Goal: Information Seeking & Learning: Learn about a topic

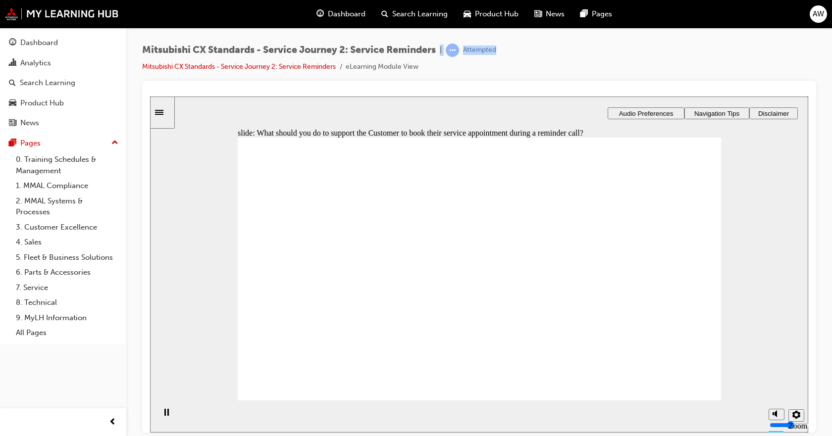
checkbox input "true"
drag, startPoint x: 342, startPoint y: 252, endPoint x: 327, endPoint y: 260, distance: 16.4
checkbox input "true"
checkbox input "false"
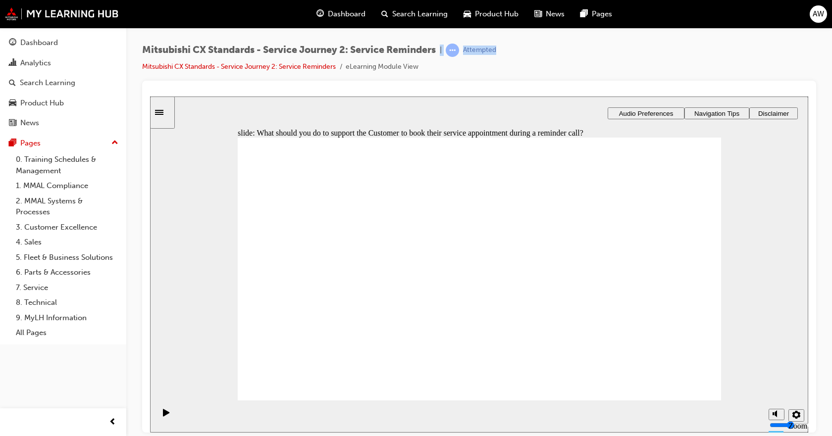
checkbox input "true"
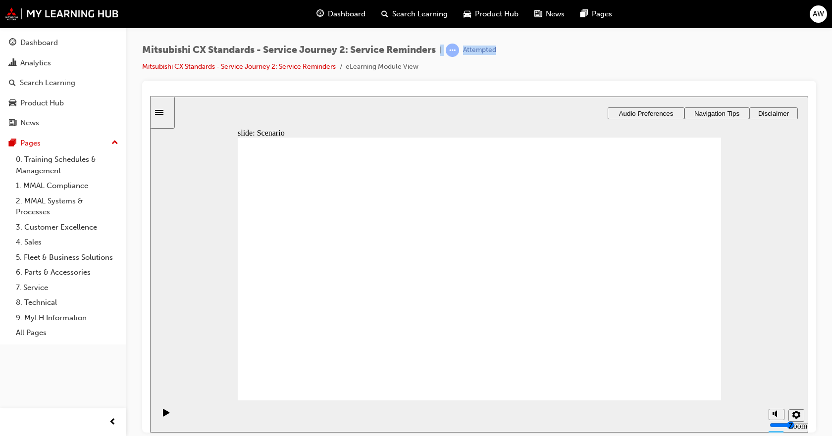
drag, startPoint x: 359, startPoint y: 312, endPoint x: 271, endPoint y: 225, distance: 124.0
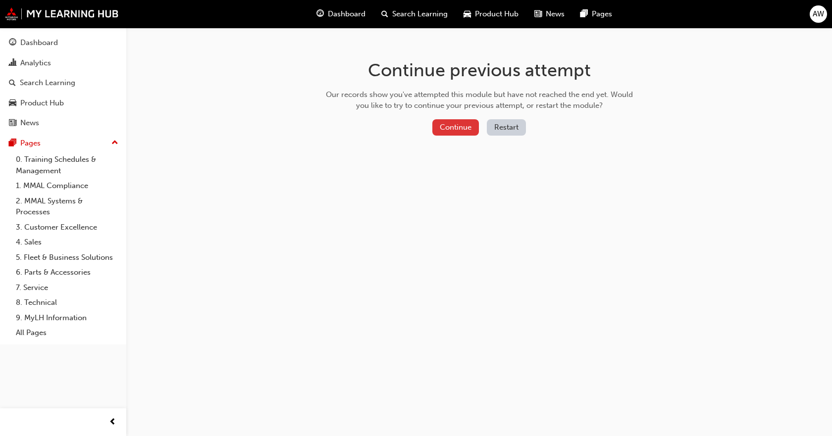
click at [473, 129] on button "Continue" at bounding box center [455, 127] width 47 height 16
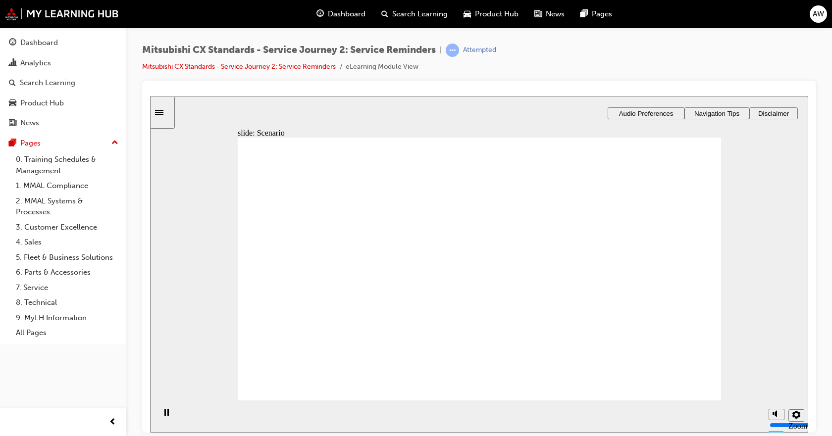
checkbox input "true"
drag, startPoint x: 471, startPoint y: 231, endPoint x: 655, endPoint y: 308, distance: 199.6
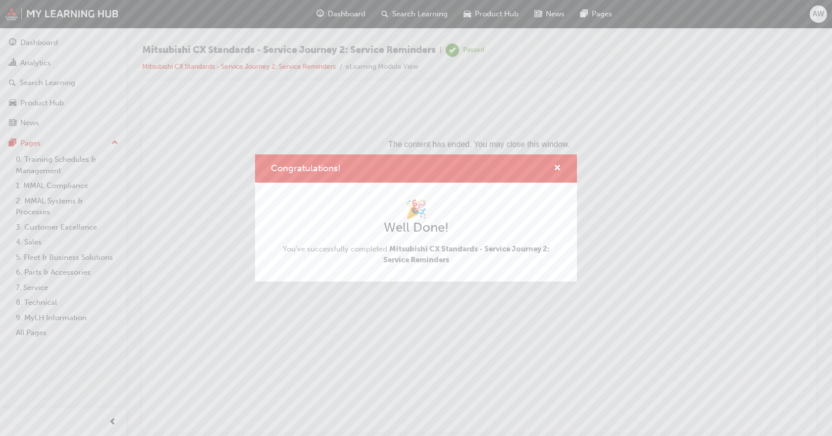
click at [561, 170] on div "Congratulations!" at bounding box center [416, 169] width 322 height 28
click at [556, 170] on span "cross-icon" at bounding box center [557, 168] width 7 height 9
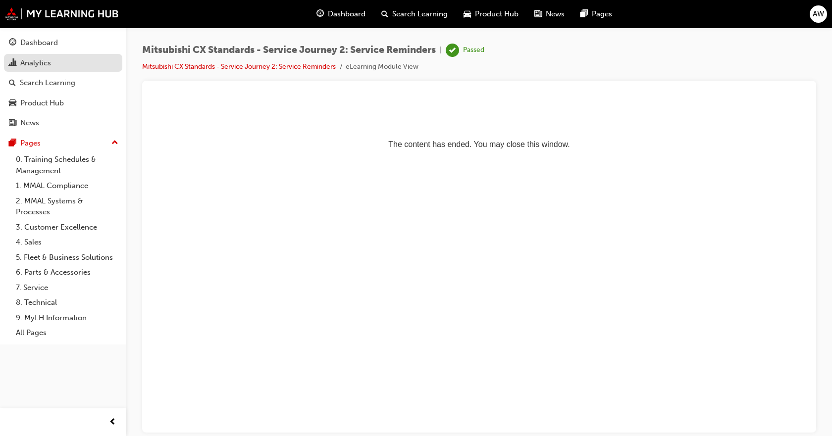
click at [60, 65] on div "Analytics" at bounding box center [63, 63] width 108 height 12
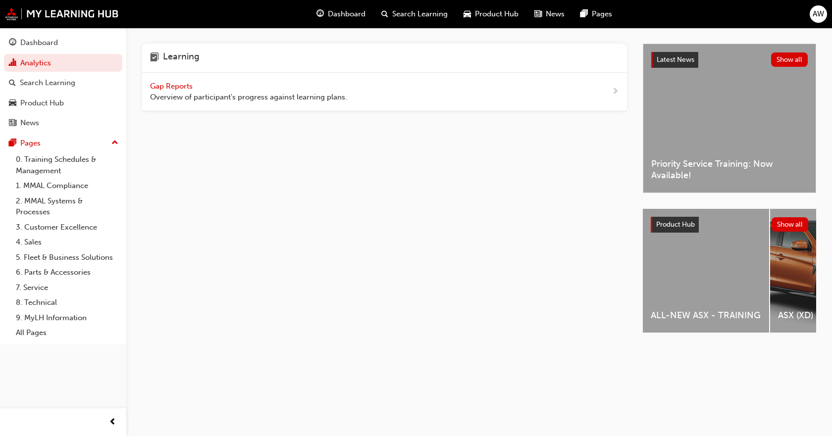
click at [315, 92] on span "Overview of participant's progress against learning plans." at bounding box center [248, 97] width 197 height 11
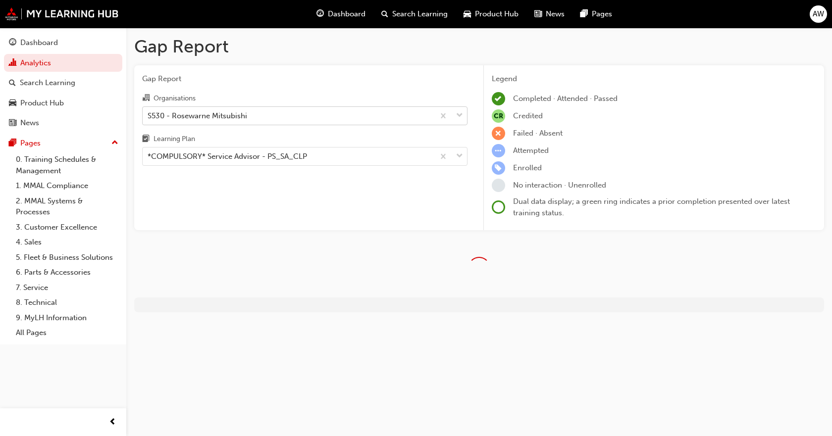
click at [309, 112] on div "S530 - Rosewarne Mitsubishi" at bounding box center [289, 115] width 292 height 17
click at [149, 112] on input "Organisations S530 - Rosewarne Mitsubishi" at bounding box center [148, 115] width 1 height 8
click at [283, 218] on div "Gap Report Organisations S530 - Rosewarne Mitsubishi Learning Plan *COMPULSORY*…" at bounding box center [304, 147] width 341 height 165
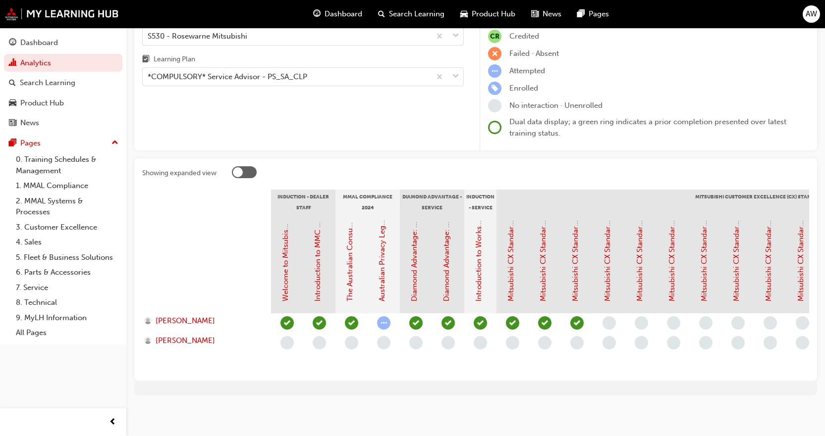
scroll to position [87, 0]
click at [606, 267] on link "Mitsubishi CX Standards - Service Journey 3: Booking" at bounding box center [607, 209] width 9 height 185
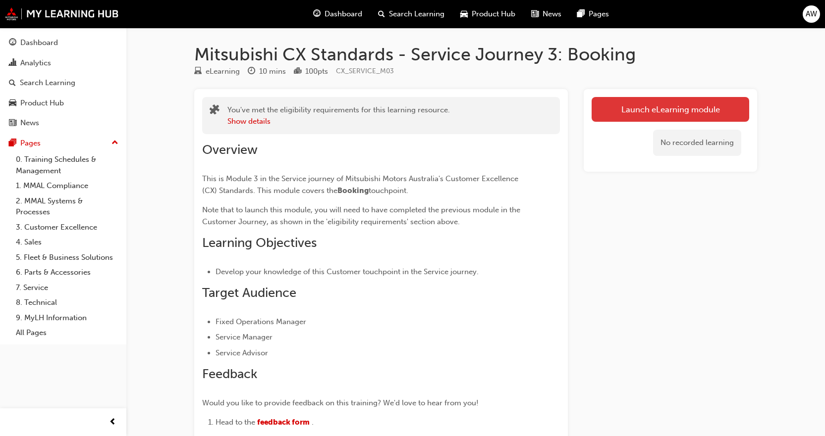
click at [615, 111] on button "Launch eLearning module" at bounding box center [670, 109] width 158 height 25
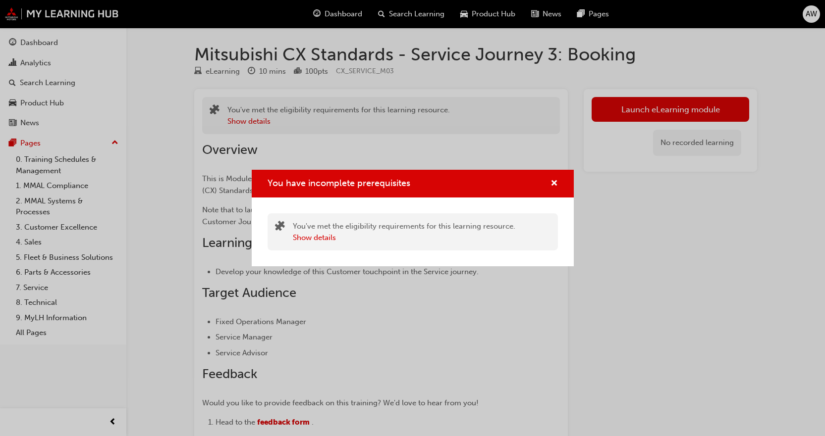
drag, startPoint x: 565, startPoint y: 170, endPoint x: 560, endPoint y: 174, distance: 6.5
click at [563, 171] on div "You have incomplete prerequisites" at bounding box center [413, 184] width 322 height 28
click at [559, 175] on div "You have incomplete prerequisites" at bounding box center [413, 184] width 322 height 28
click at [554, 182] on span "cross-icon" at bounding box center [553, 184] width 7 height 9
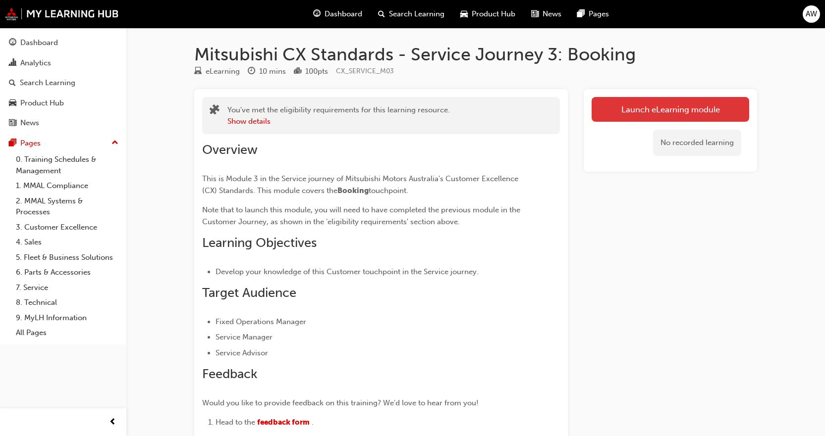
click at [602, 112] on button "Launch eLearning module" at bounding box center [670, 109] width 158 height 25
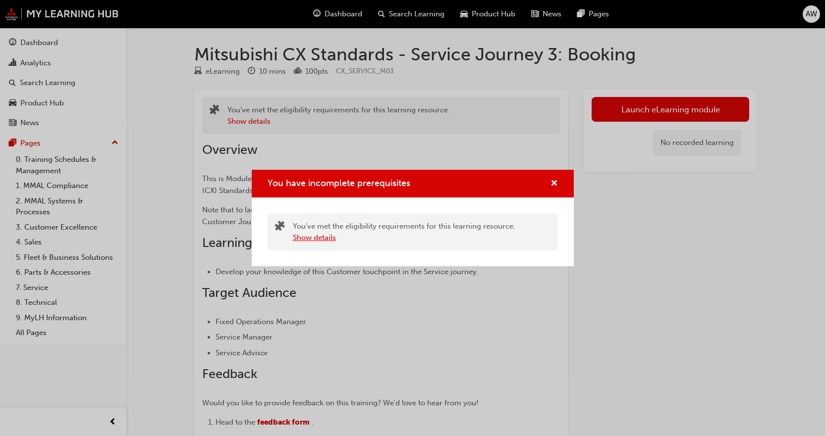
click at [323, 241] on button "Show details" at bounding box center [314, 237] width 43 height 11
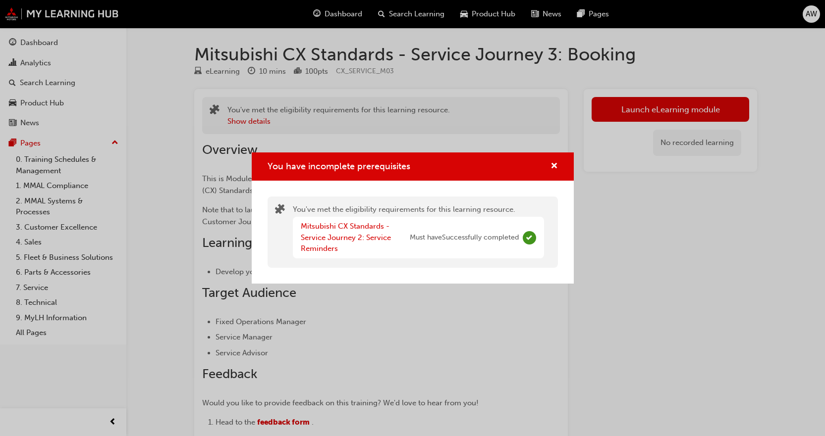
click at [429, 238] on span "Must have Successfully completed" at bounding box center [464, 237] width 109 height 11
click at [348, 237] on link "Mitsubishi CX Standards - Service Journey 2: Service Reminders" at bounding box center [346, 237] width 90 height 31
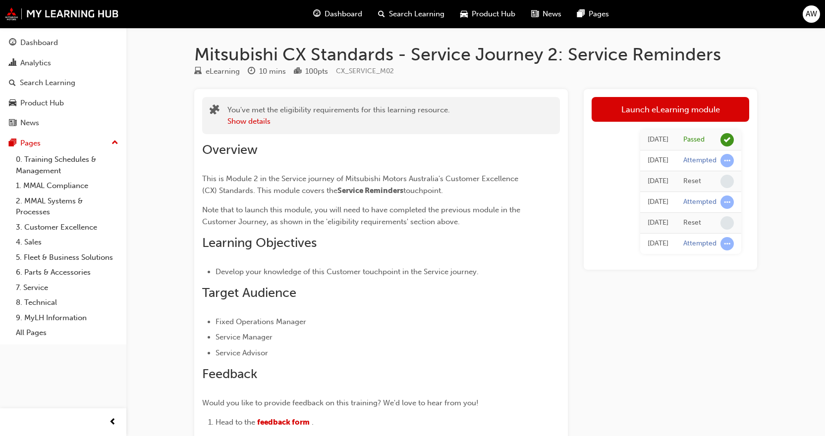
click at [702, 162] on div "Attempted" at bounding box center [699, 160] width 33 height 9
click at [642, 114] on link "Launch eLearning module" at bounding box center [670, 109] width 158 height 25
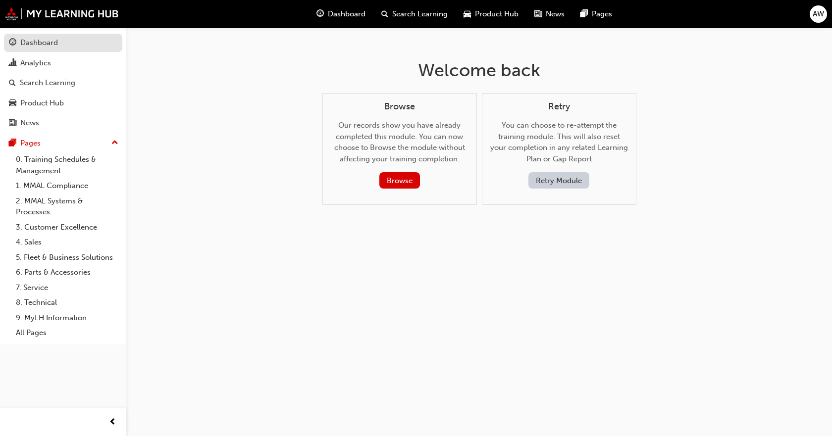
click at [61, 37] on div "Dashboard" at bounding box center [63, 43] width 108 height 12
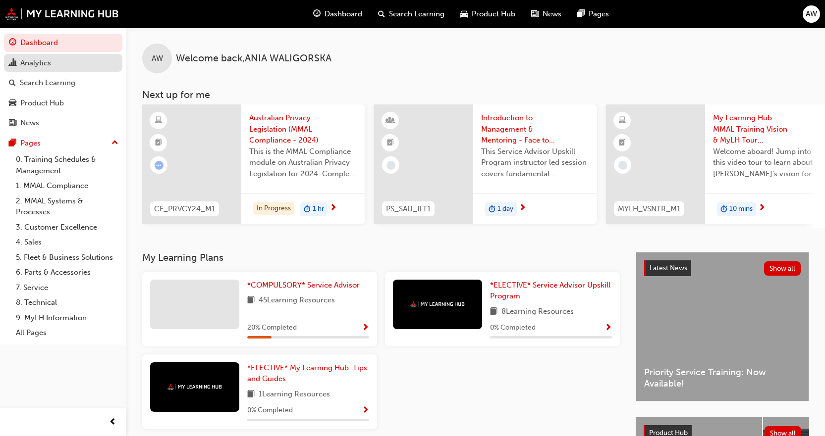
click at [58, 66] on div "Analytics" at bounding box center [63, 63] width 108 height 12
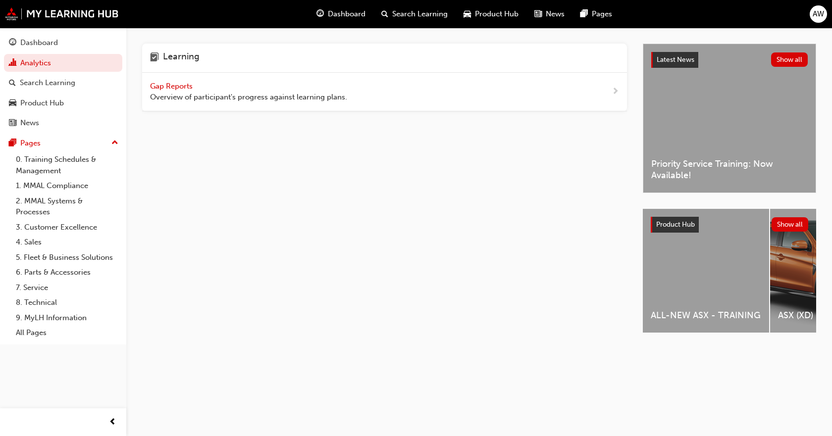
click at [165, 91] on div "Gap Reports Overview of participant's progress against learning plans." at bounding box center [248, 92] width 197 height 22
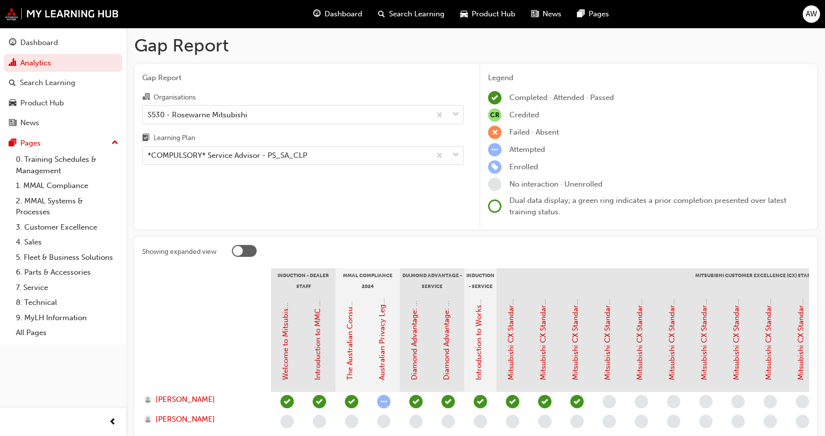
scroll to position [87, 0]
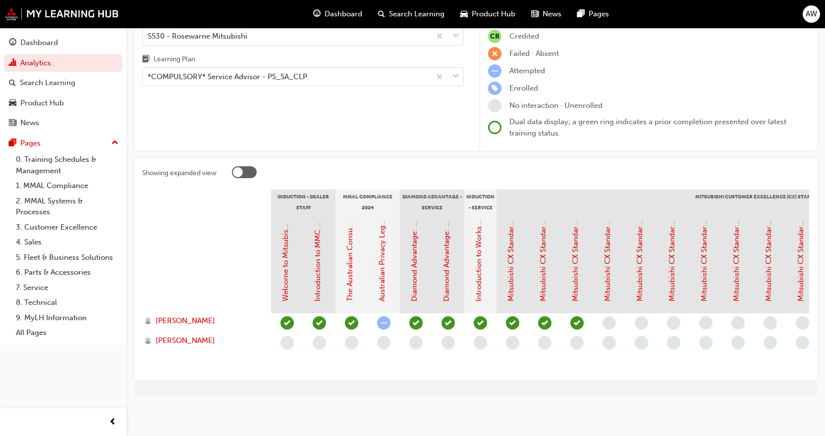
click at [612, 268] on div "Mitsubishi CX Standards - Service Journey 3: Booking" at bounding box center [607, 261] width 11 height 82
click at [610, 268] on link "Mitsubishi CX Standards - Service Journey 3: Booking" at bounding box center [607, 209] width 9 height 185
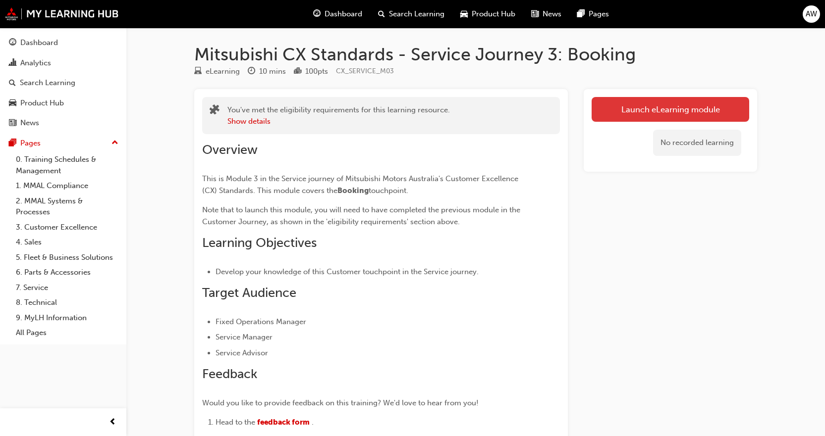
click at [636, 115] on link "Launch eLearning module" at bounding box center [670, 109] width 158 height 25
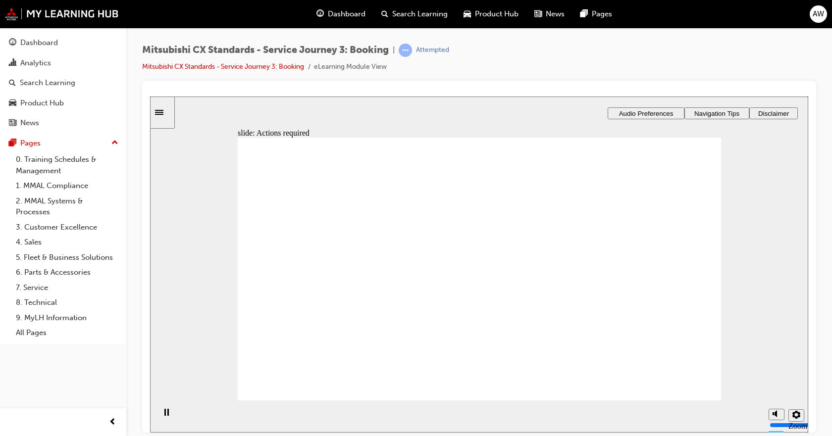
drag, startPoint x: 309, startPoint y: 216, endPoint x: 418, endPoint y: 254, distance: 114.8
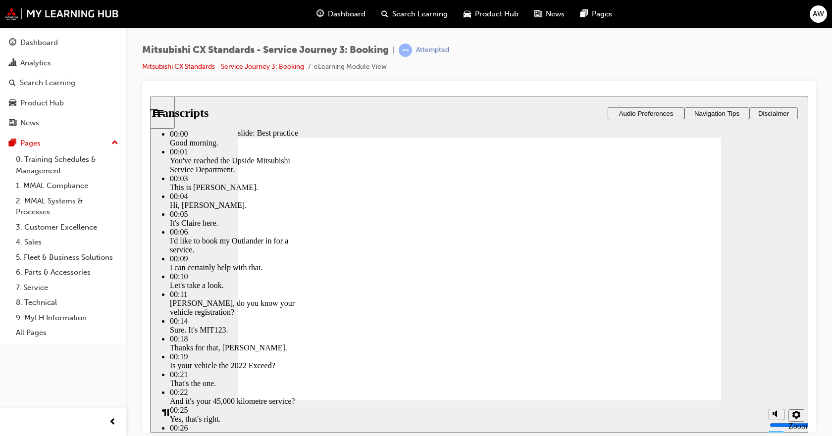
type input "3"
type input "7"
type input "3"
type input "7"
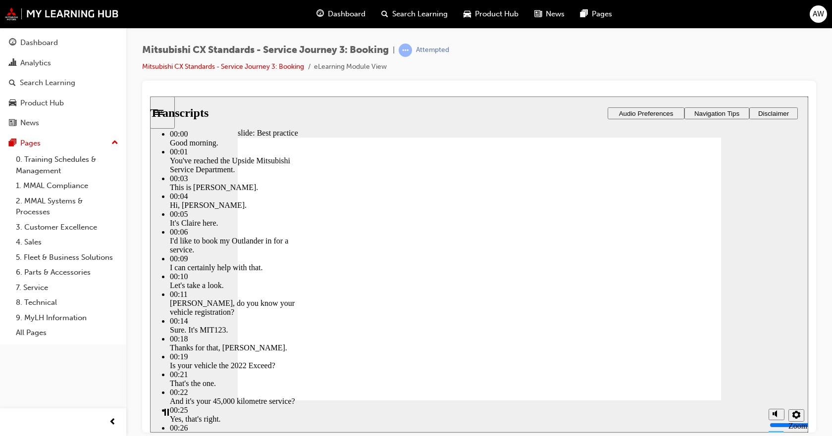
type input "3"
type input "7"
type input "3"
type input "7"
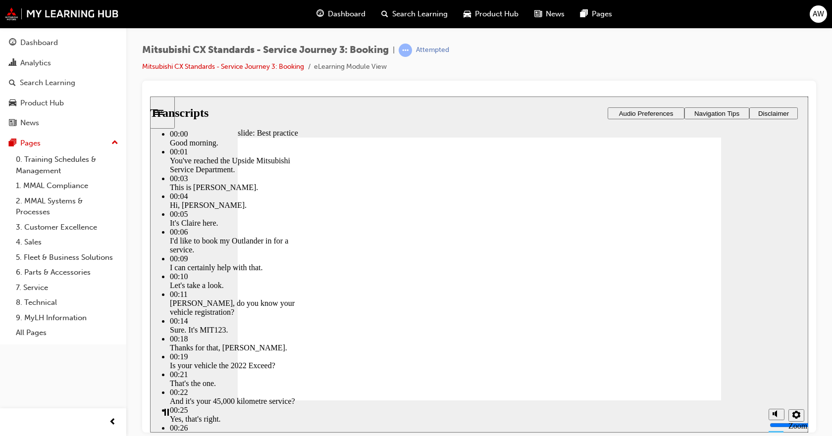
type input "6"
type input "3"
type input "6"
type input "3"
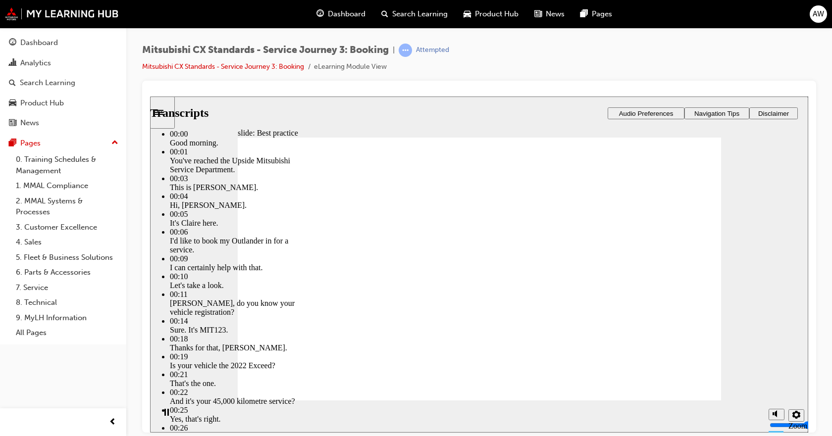
type input "6"
type input "3"
type input "6"
type input "5"
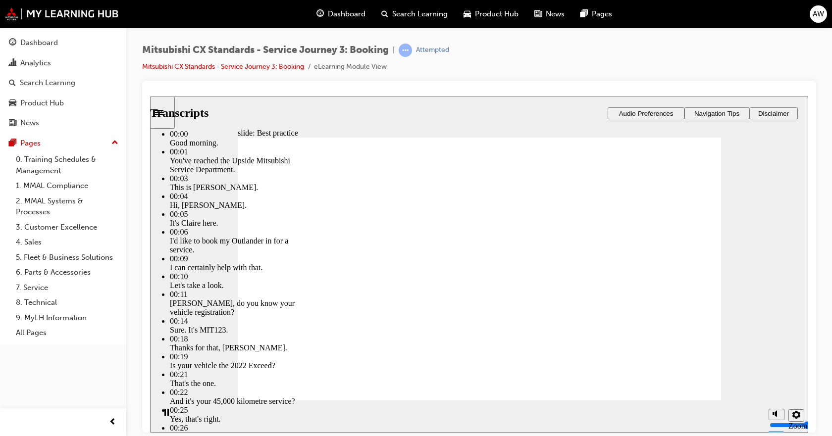
type input "3"
type input "5"
type input "3"
type input "5"
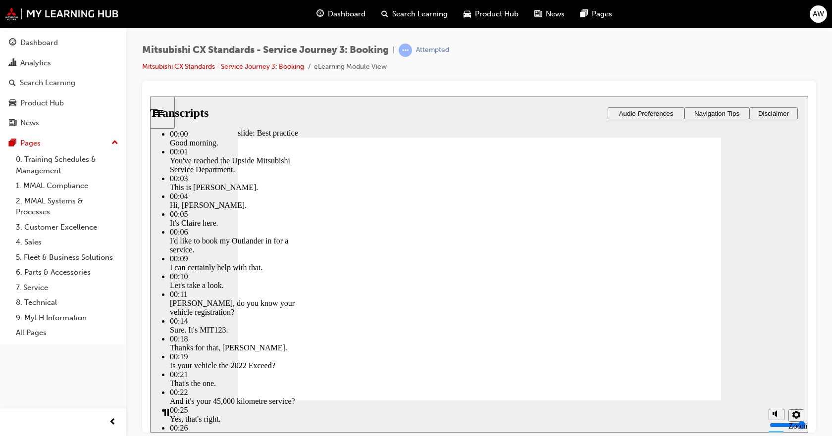
type input "3"
type input "5"
type input "4"
type input "5"
type input "4"
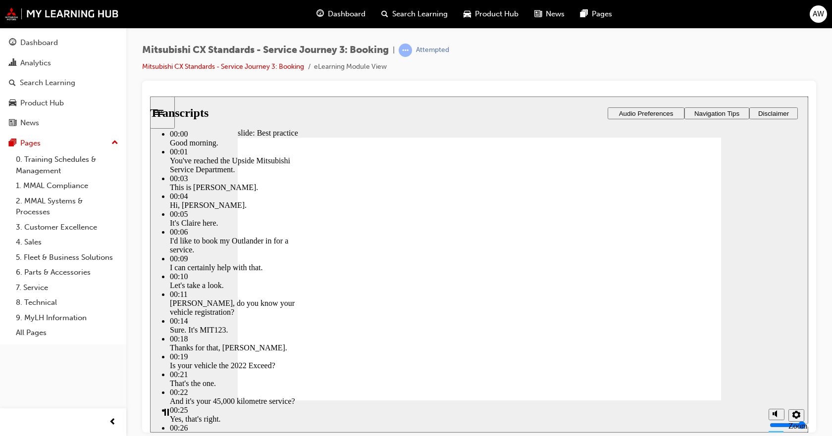
type input "5"
type input "4"
type input "5"
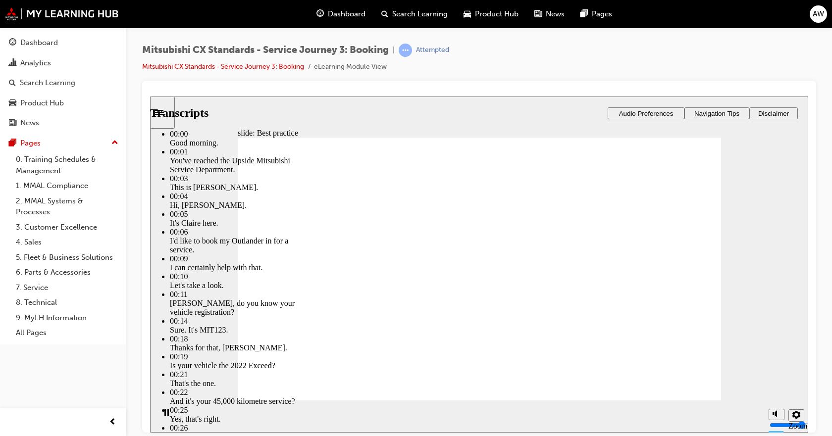
type input "5"
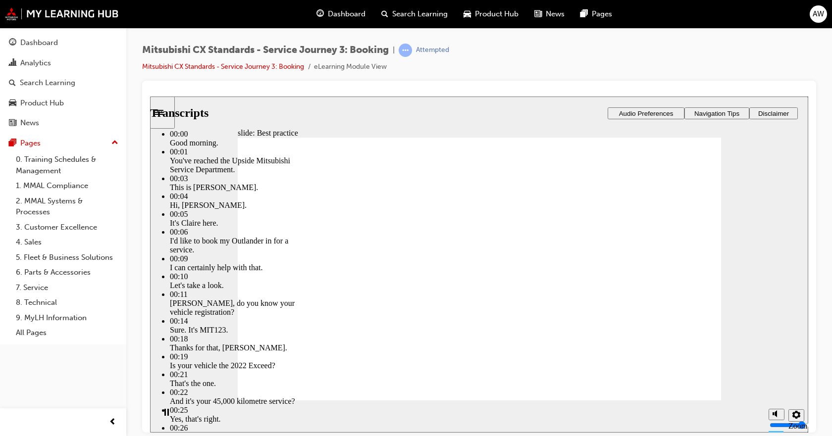
type input "5"
type input "6"
type input "5"
type input "6"
type input "5"
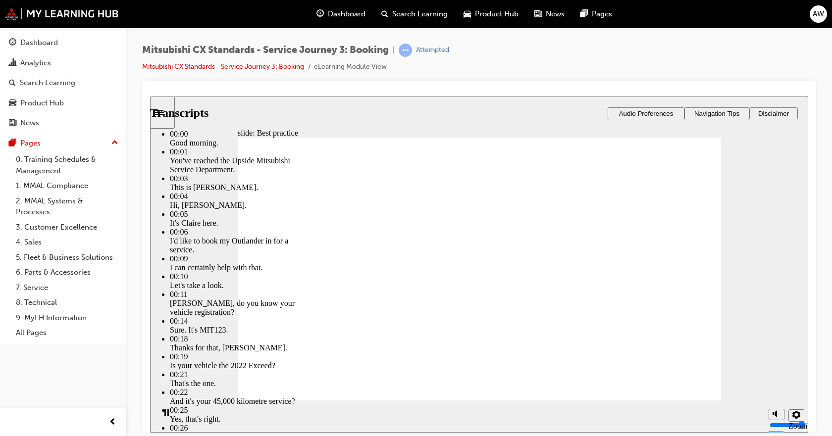
type input "6"
type input "5"
type input "6"
type input "5"
type input "7"
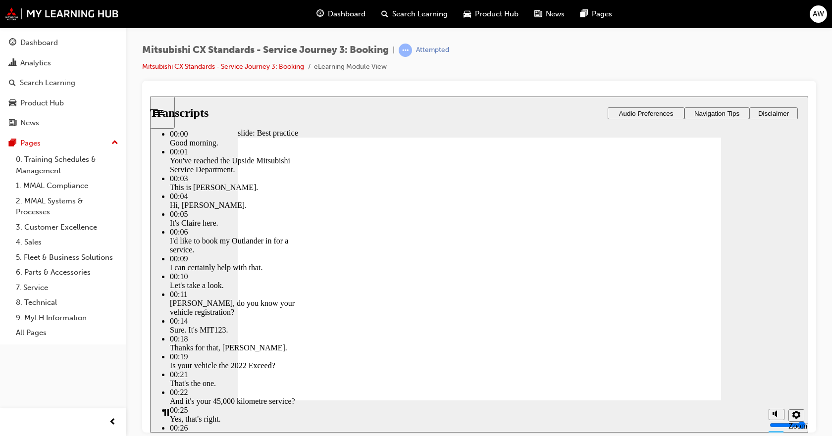
type input "5"
type input "7"
type input "5"
type input "7"
type input "5"
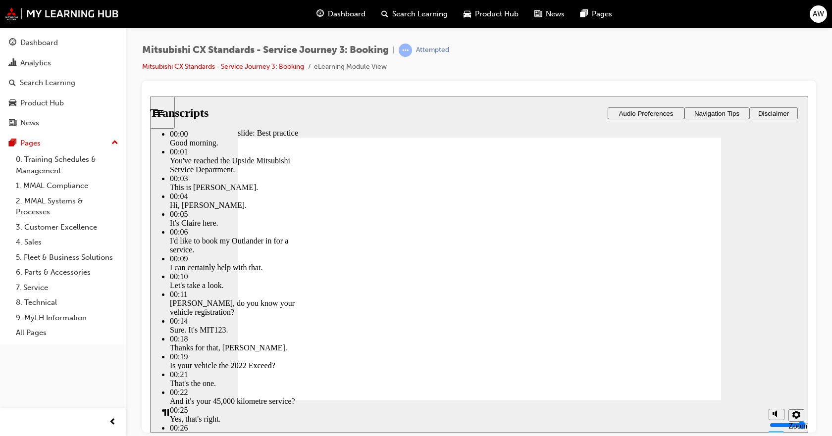
drag, startPoint x: 561, startPoint y: 357, endPoint x: 563, endPoint y: 362, distance: 5.3
type input "7"
type input "5"
type input "8"
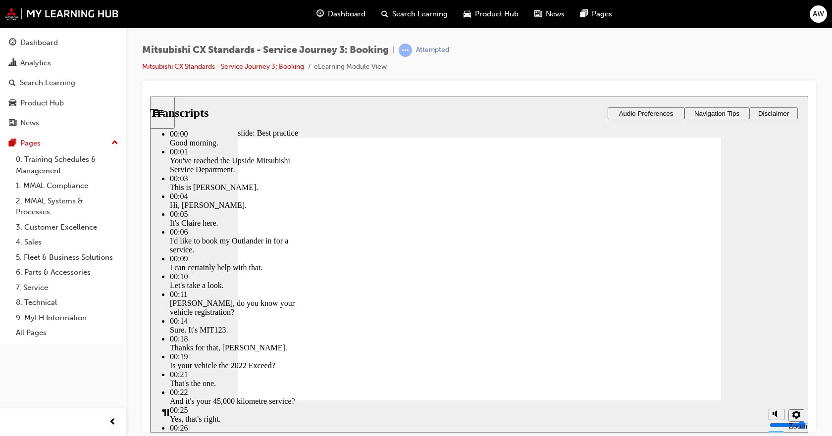
type input "5"
type input "8"
type input "5"
type input "8"
type input "5"
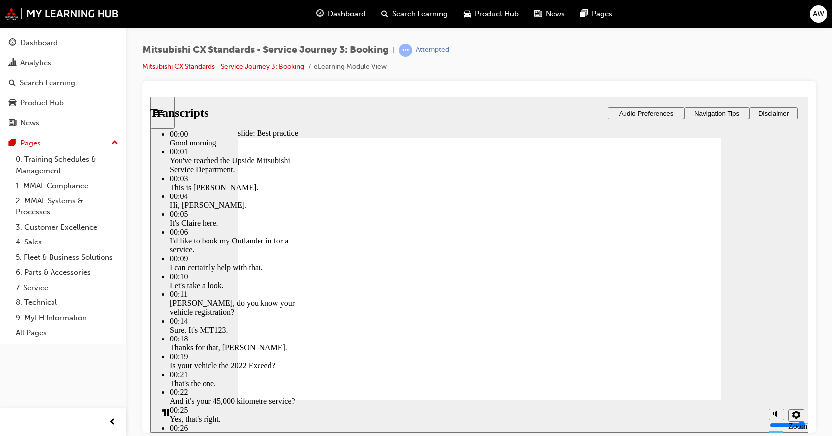
type input "5"
type input "9"
type input "5"
type input "9"
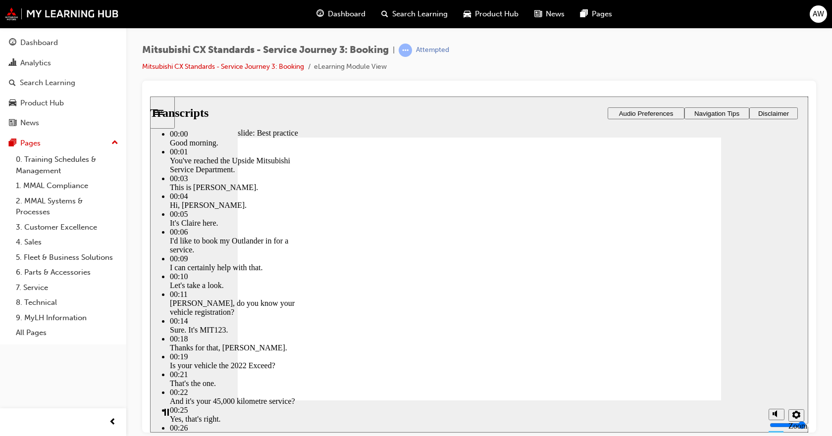
type input "5"
type input "6"
type input "9"
type input "6"
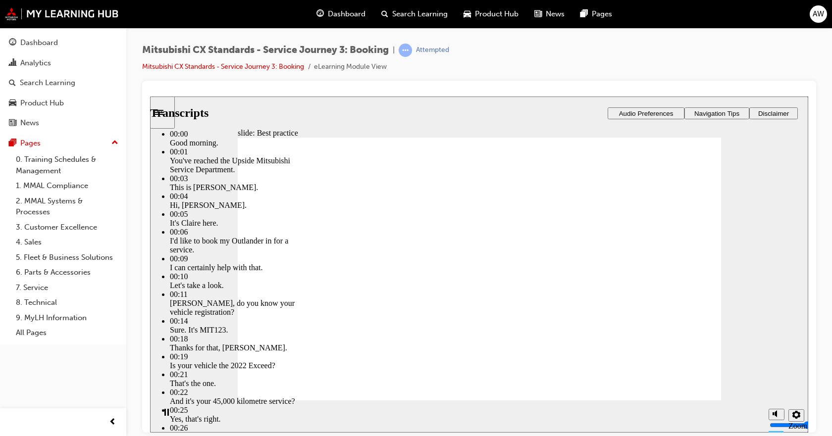
type input "9"
type input "6"
type input "9"
type input "6"
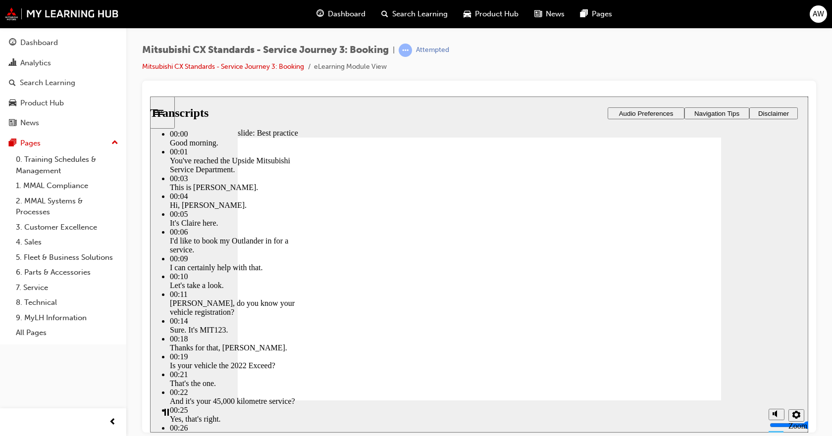
type input "9"
type input "6"
type input "9"
type input "6"
type input "10"
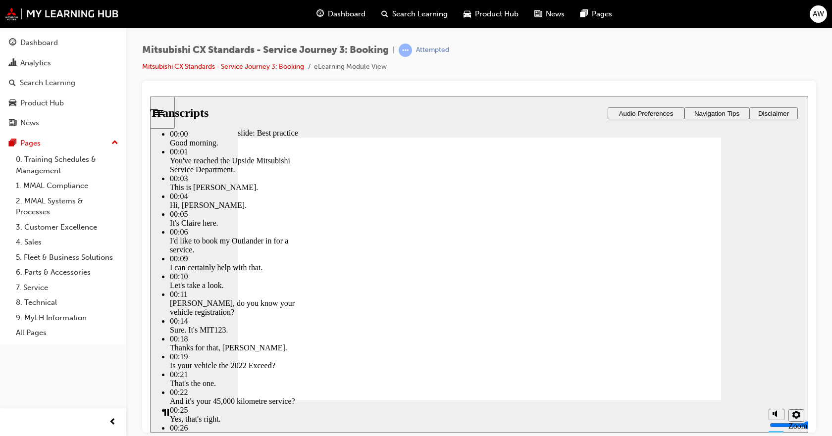
type input "6"
type input "10"
type input "6"
type input "10"
type input "6"
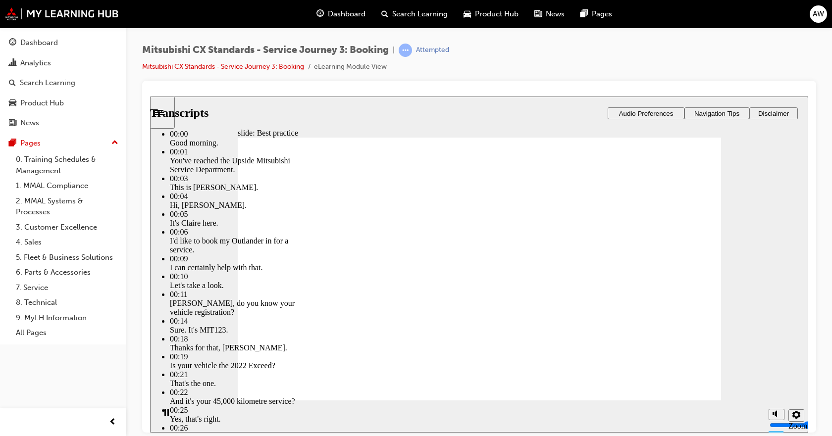
type input "10"
type input "6"
type input "11"
type input "6"
type input "11"
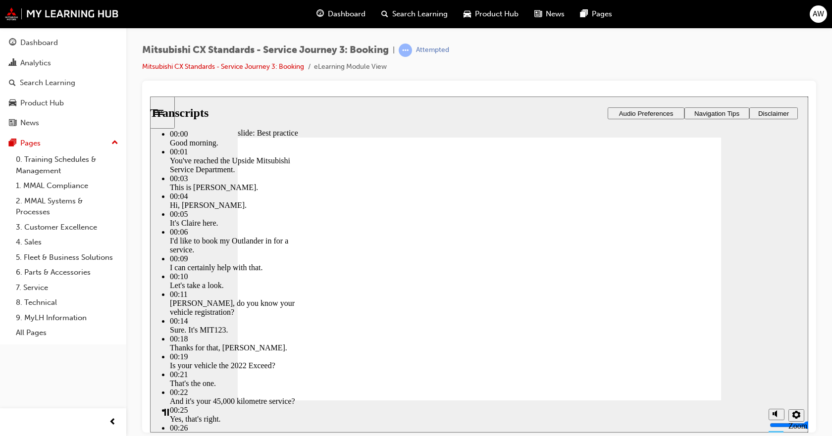
type input "6"
type input "11"
type input "6"
type input "11"
type input "6"
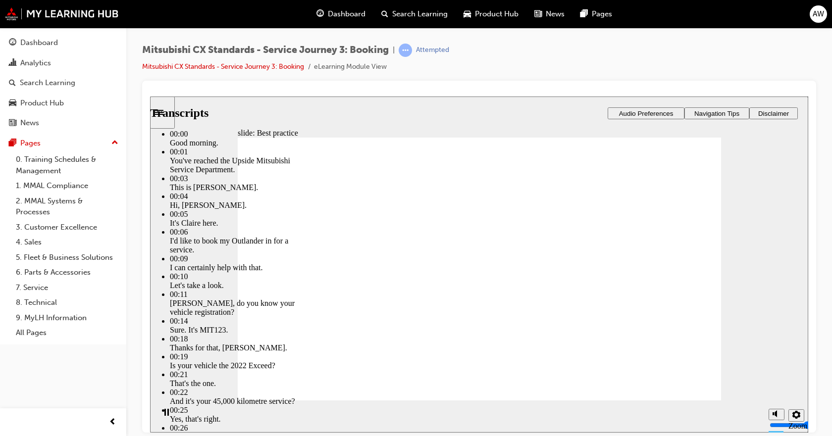
type input "12"
type input "6"
type input "12"
type input "6"
type input "12"
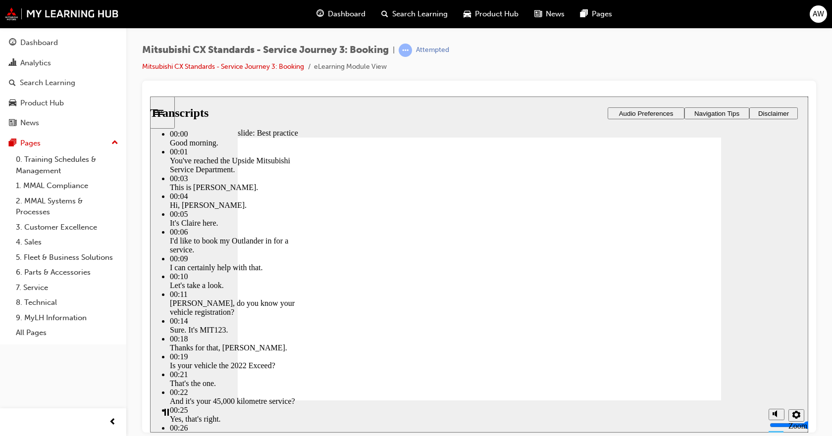
type input "6"
type input "12"
type input "6"
type input "13"
type input "6"
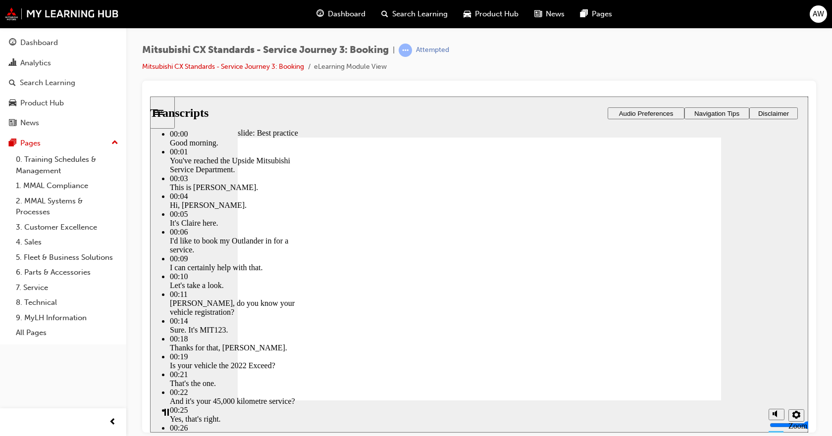
type input "13"
type input "6"
type input "13"
type input "6"
type input "14"
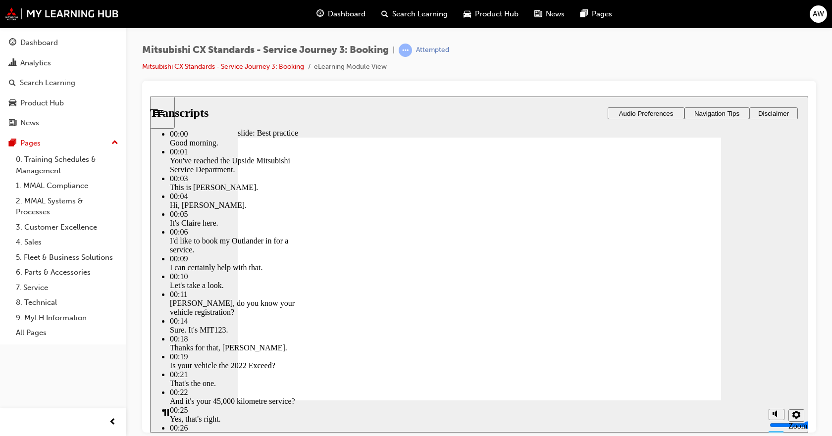
type input "6"
type input "14"
type input "6"
type input "14"
type input "6"
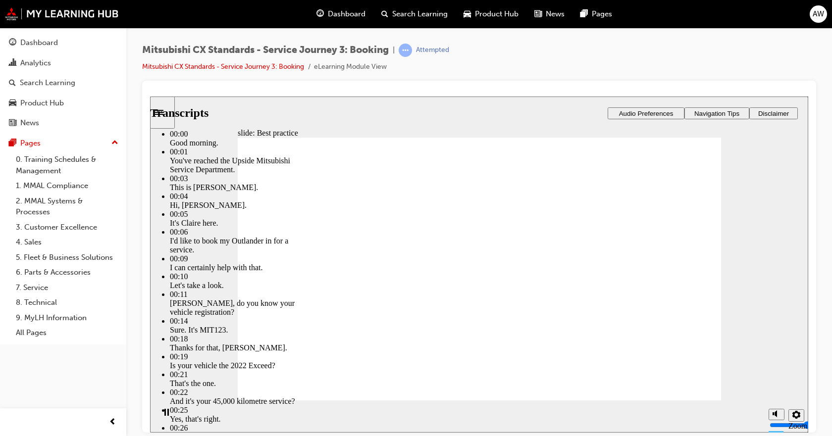
type input "14"
type input "6"
type input "15"
type input "6"
type input "15"
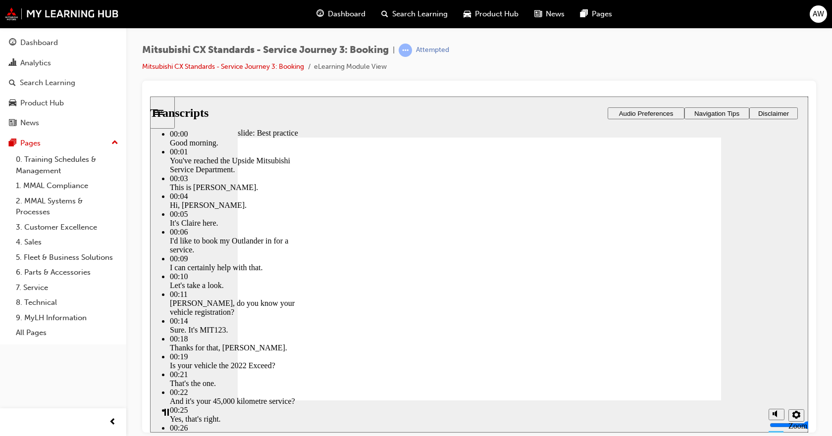
type input "6"
type input "15"
type input "6"
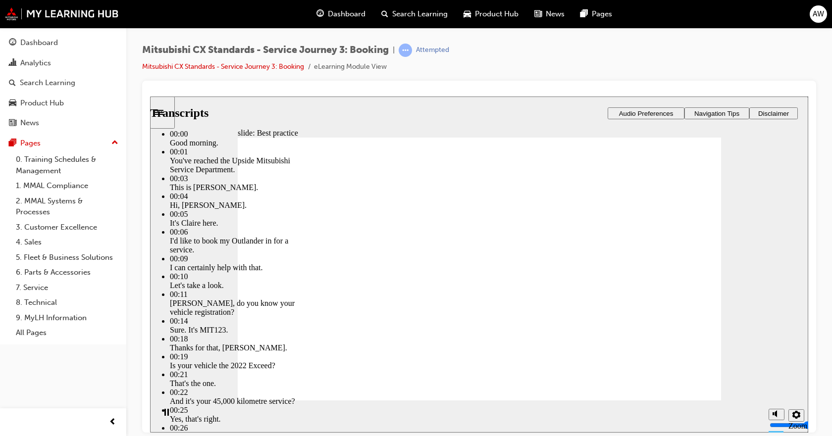
type input "15"
type input "6"
type input "15"
type input "6"
type input "5"
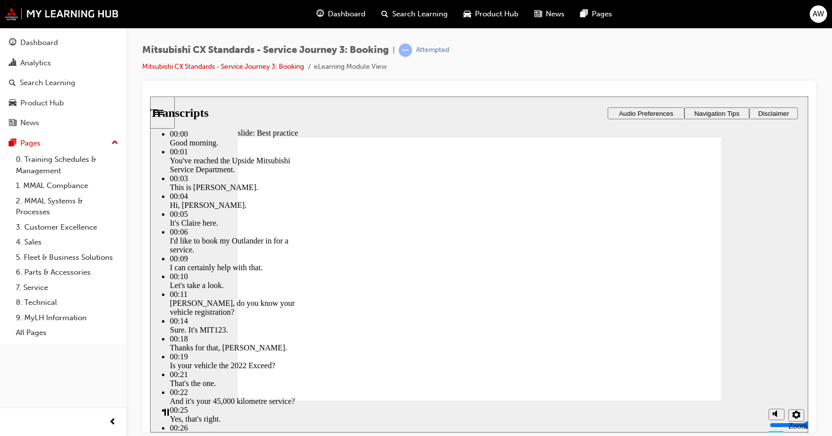
type input "15"
type input "5"
type input "16"
type input "5"
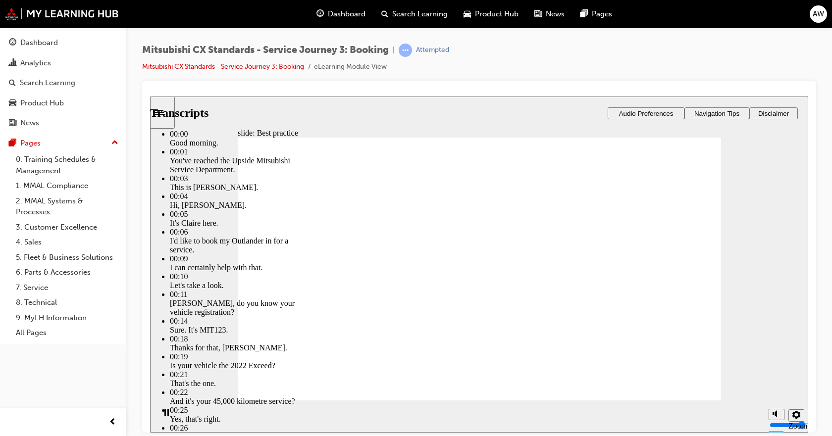
type input "16"
type input "5"
type input "16"
type input "5"
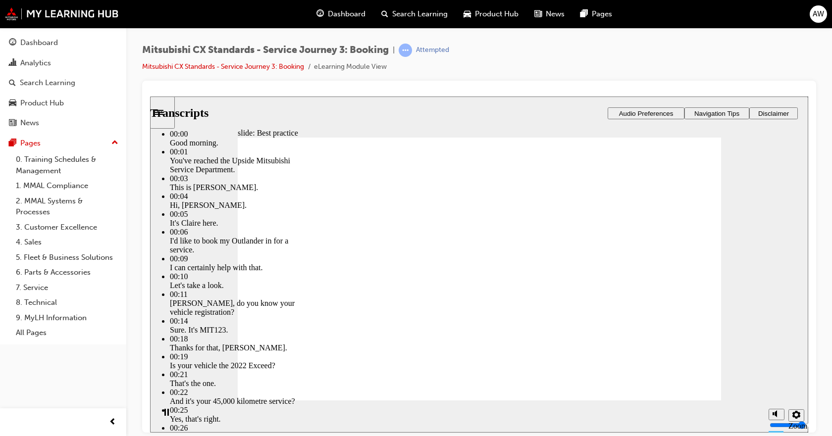
type input "16"
type input "5"
type input "17"
type input "5"
type input "17"
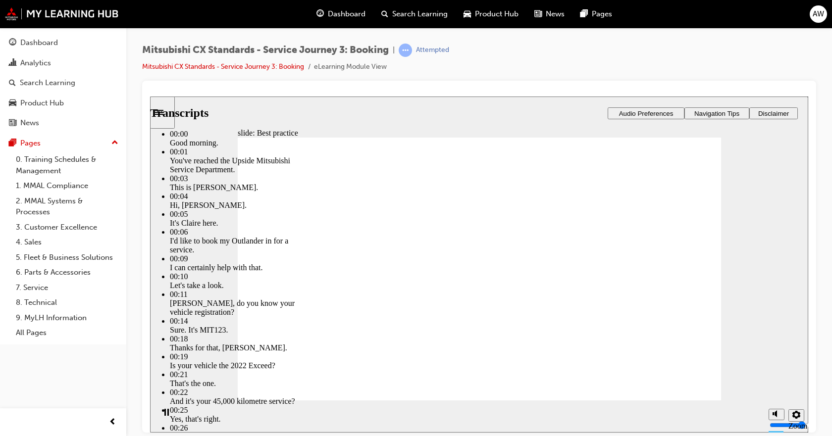
type input "5"
type input "17"
type input "5"
type input "18"
type input "5"
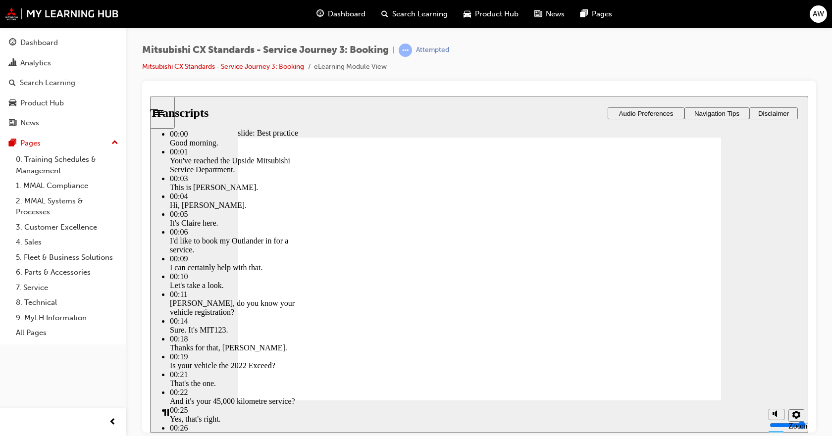
type input "18"
type input "5"
type input "18"
type input "5"
type input "18"
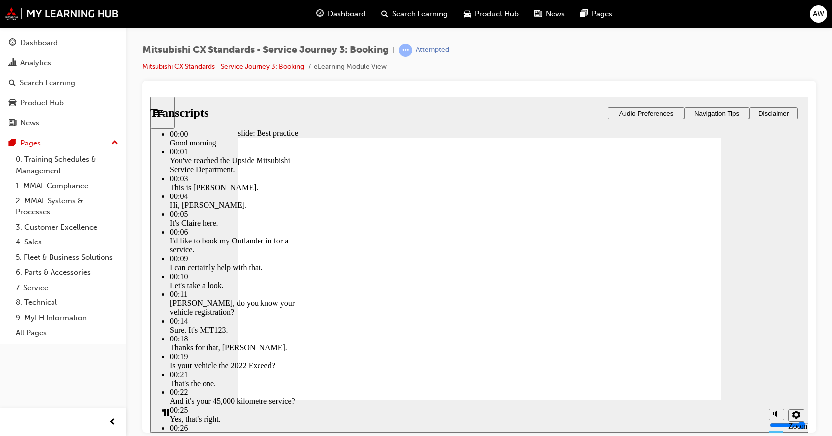
type input "5"
type input "19"
type input "5"
type input "19"
type input "5"
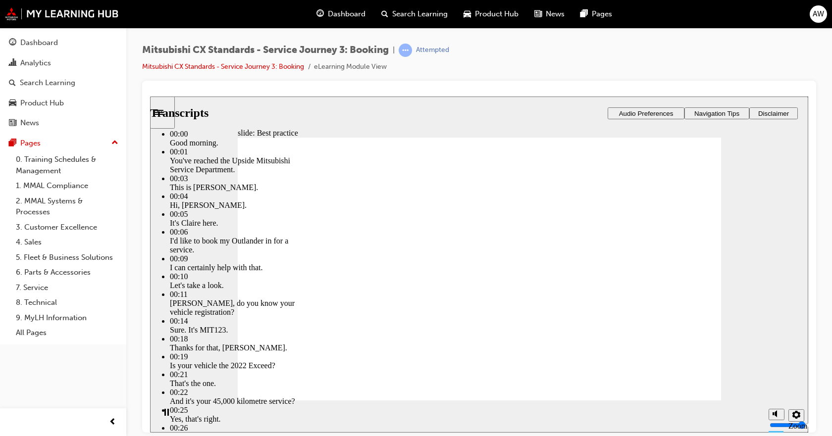
type input "19"
type input "5"
type input "19"
type input "5"
type input "20"
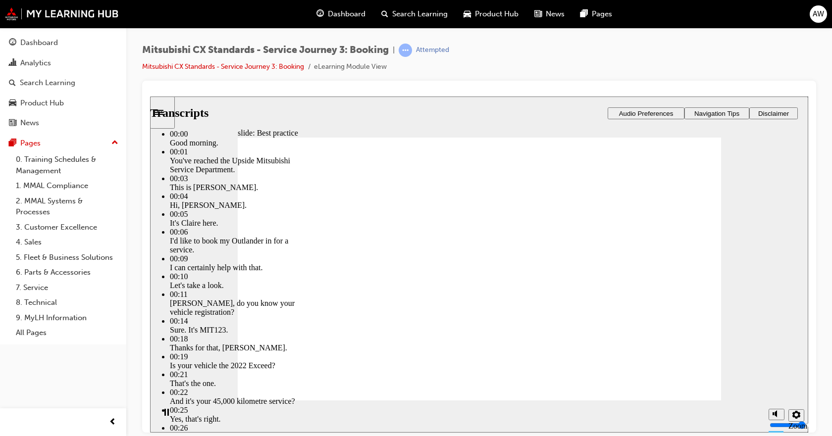
type input "5"
type input "20"
type input "5"
type input "20"
type input "5"
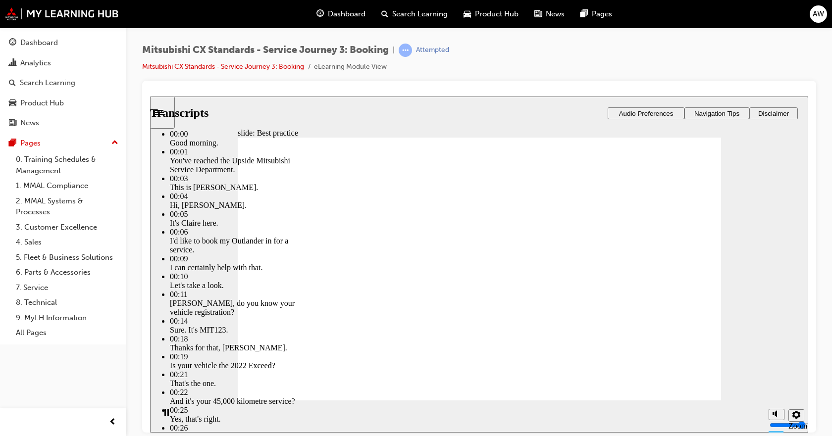
type input "20"
type input "5"
type input "21"
type input "5"
type input "21"
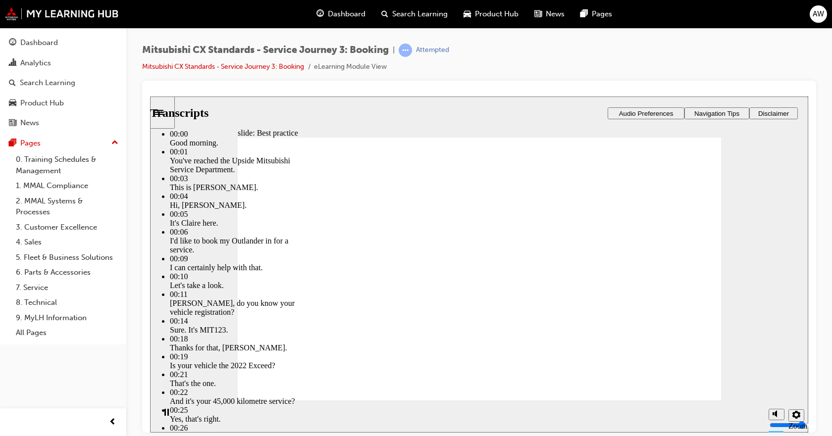
type input "5"
type input "21"
type input "5"
type input "22"
type input "5"
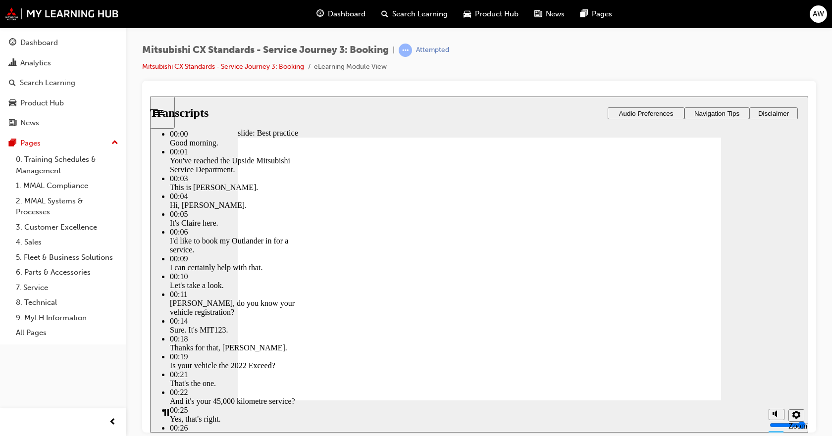
type input "22"
type input "5"
type input "22"
type input "5"
type input "22"
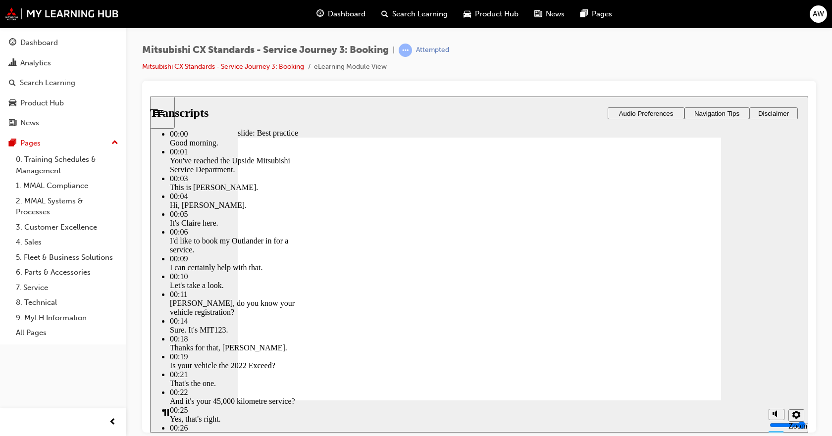
type input "5"
type input "23"
type input "5"
type input "23"
type input "5"
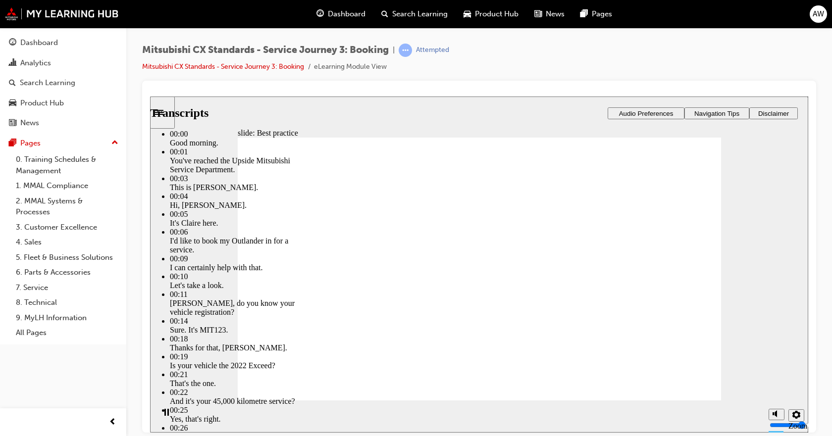
type input "23"
type input "5"
type input "23"
type input "5"
type input "24"
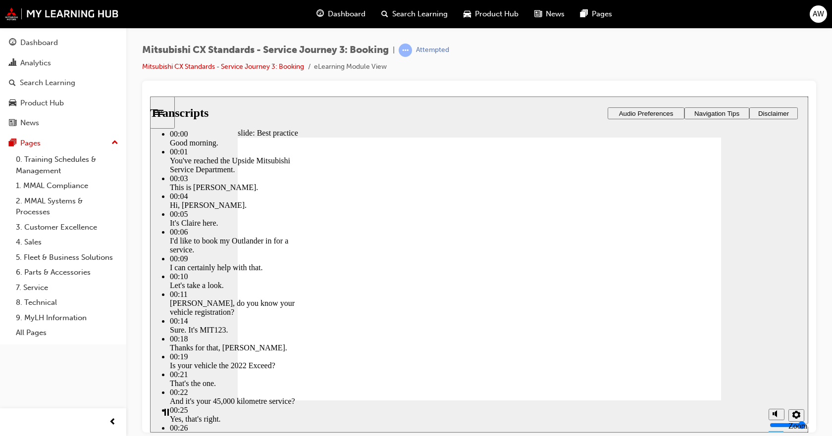
type input "5"
type input "24"
type input "5"
type input "24"
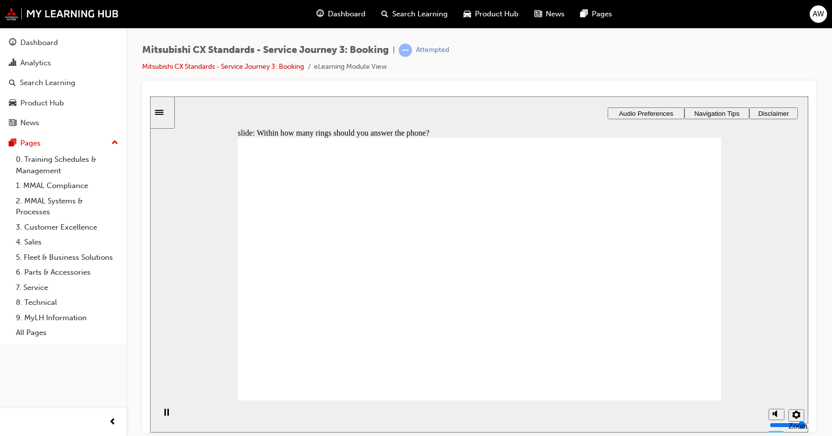
drag, startPoint x: 294, startPoint y: 248, endPoint x: 413, endPoint y: 298, distance: 129.4
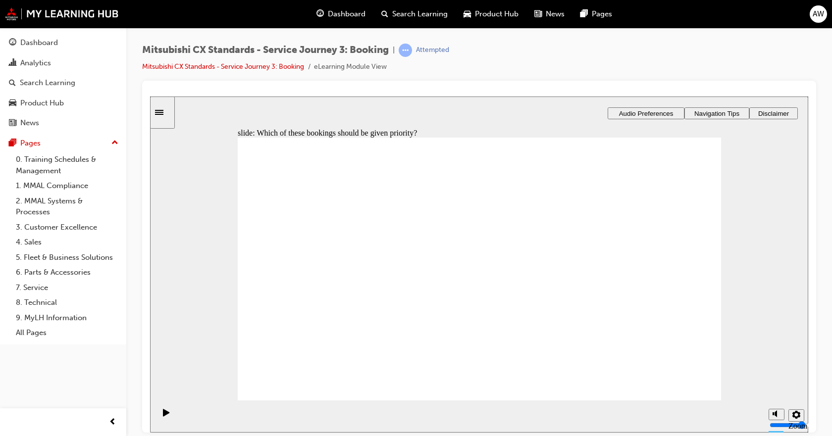
drag, startPoint x: 321, startPoint y: 295, endPoint x: 445, endPoint y: 249, distance: 131.9
drag, startPoint x: 296, startPoint y: 303, endPoint x: 410, endPoint y: 294, distance: 114.8
drag, startPoint x: 287, startPoint y: 301, endPoint x: 420, endPoint y: 332, distance: 135.9
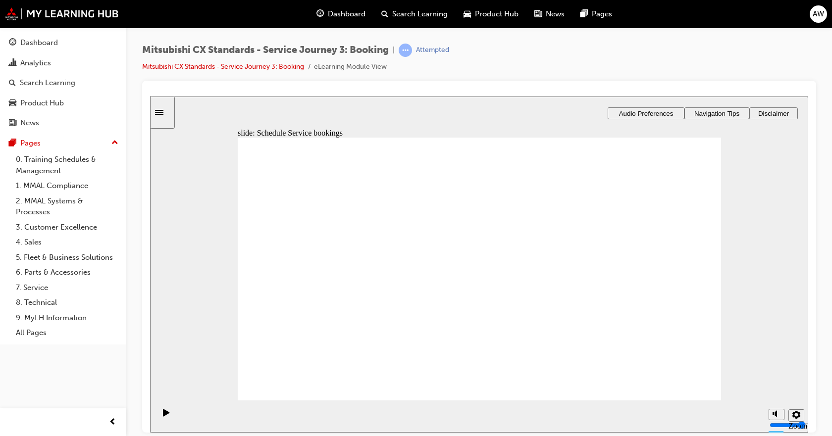
drag, startPoint x: 409, startPoint y: 323, endPoint x: 457, endPoint y: 339, distance: 50.4
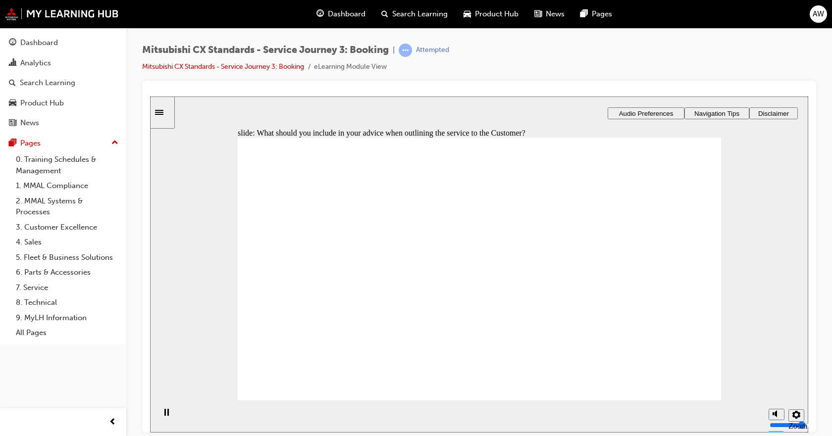
drag, startPoint x: 294, startPoint y: 245, endPoint x: 433, endPoint y: 313, distance: 154.8
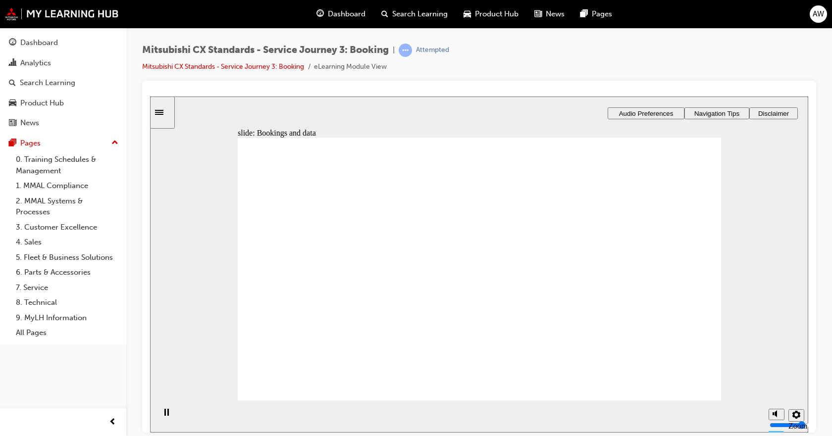
drag, startPoint x: 263, startPoint y: 290, endPoint x: 617, endPoint y: 241, distance: 356.5
drag, startPoint x: 305, startPoint y: 293, endPoint x: 412, endPoint y: 253, distance: 113.8
drag, startPoint x: 300, startPoint y: 284, endPoint x: 594, endPoint y: 275, distance: 294.8
drag, startPoint x: 641, startPoint y: 223, endPoint x: 585, endPoint y: 234, distance: 56.5
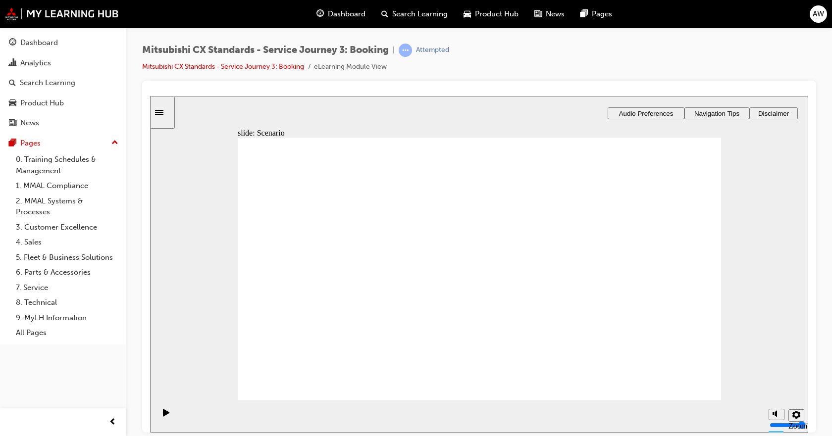
click at [811, 179] on div at bounding box center [479, 257] width 674 height 352
